Goal: Transaction & Acquisition: Book appointment/travel/reservation

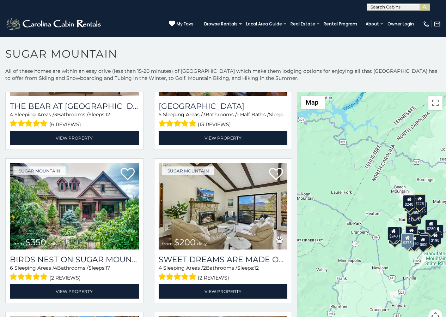
scroll to position [147, 0]
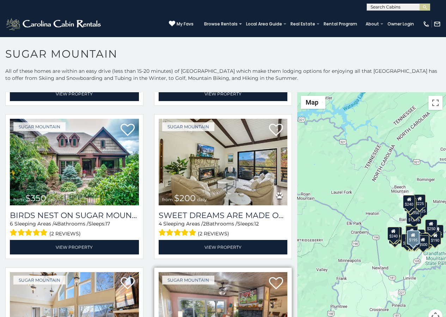
click at [181, 314] on img at bounding box center [223, 315] width 129 height 86
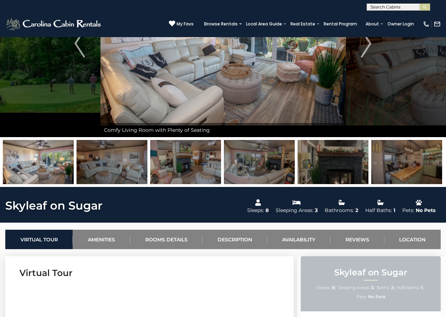
scroll to position [88, 0]
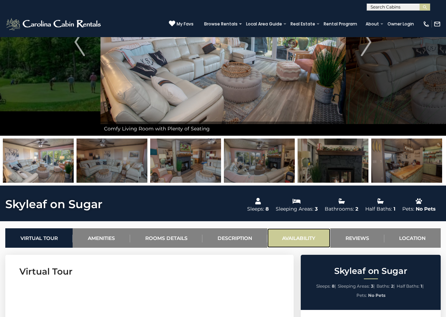
click at [279, 230] on link "Availability" at bounding box center [299, 237] width 63 height 19
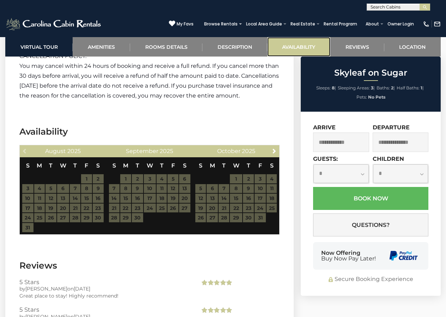
scroll to position [1366, 0]
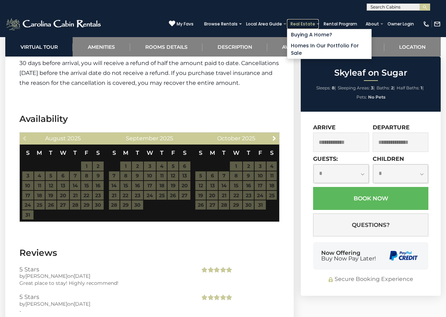
click at [310, 20] on link "Real Estate" at bounding box center [303, 24] width 32 height 10
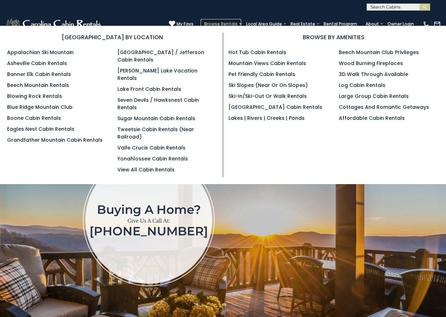
click at [240, 22] on link "Browse Rentals" at bounding box center [221, 24] width 41 height 10
